Goal: Find specific page/section: Find specific page/section

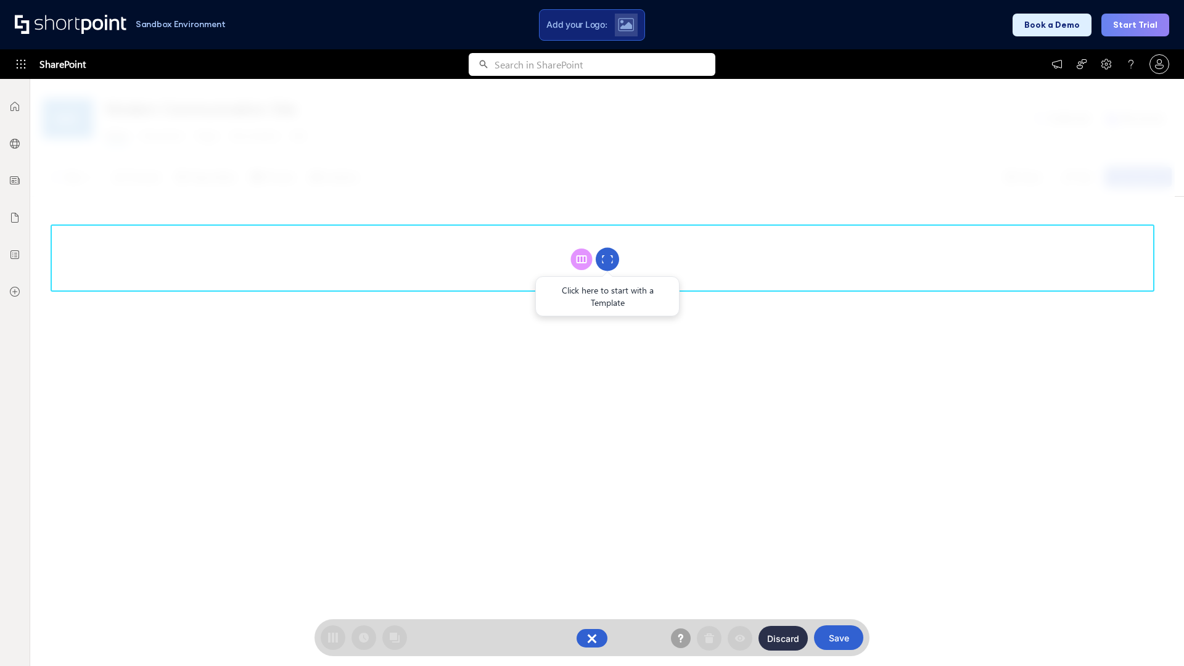
click at [607, 259] on circle at bounding box center [607, 259] width 23 height 23
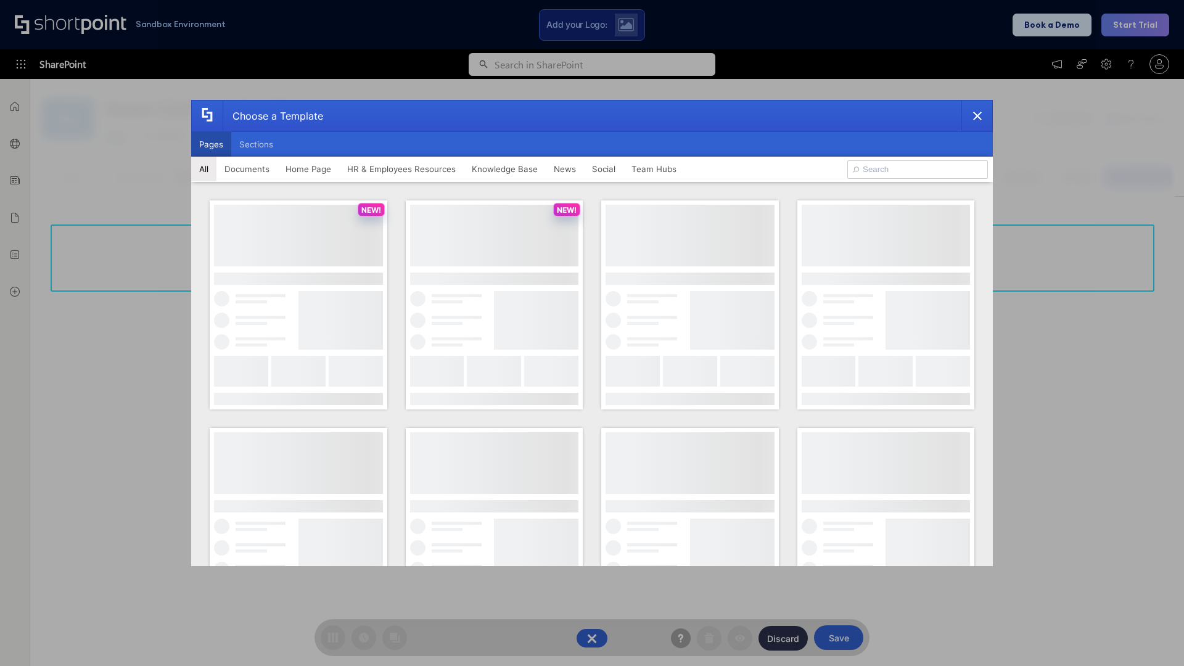
click at [211, 144] on button "Pages" at bounding box center [211, 144] width 40 height 25
type input "HR 6"
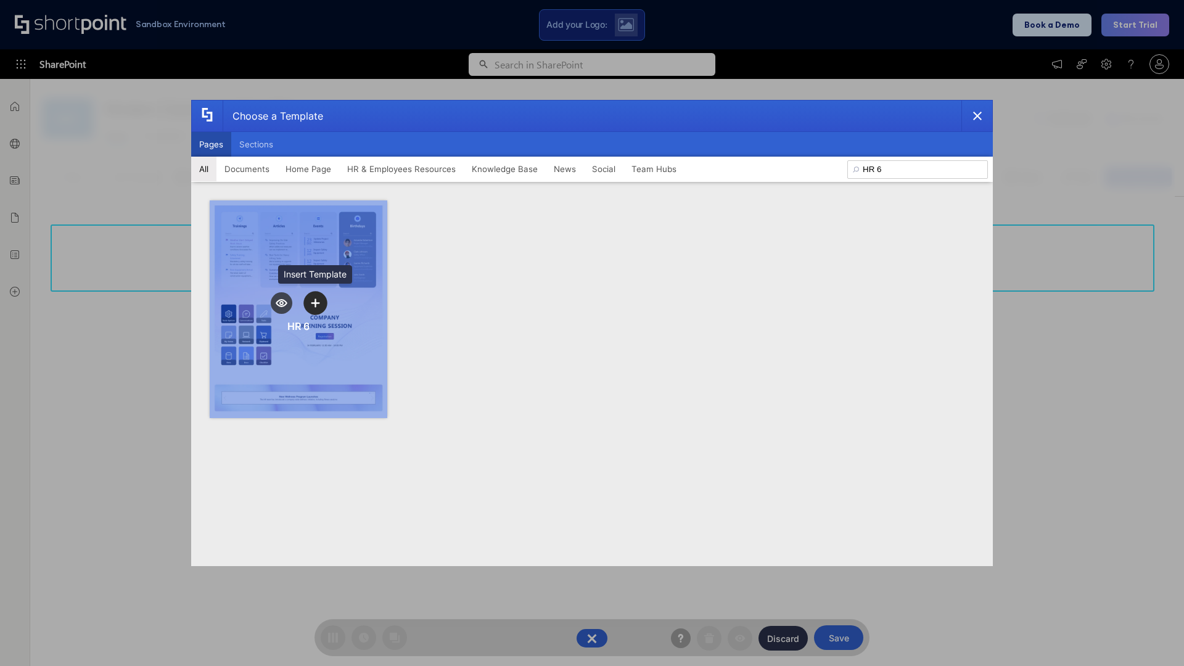
click at [315, 303] on icon "template selector" at bounding box center [315, 302] width 9 height 9
